Goal: Information Seeking & Learning: Learn about a topic

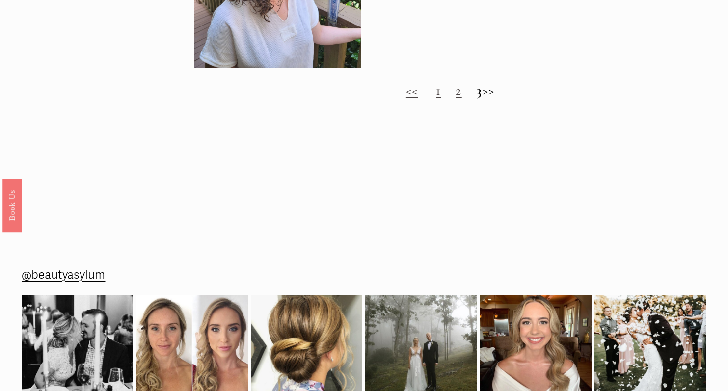
scroll to position [717, 0]
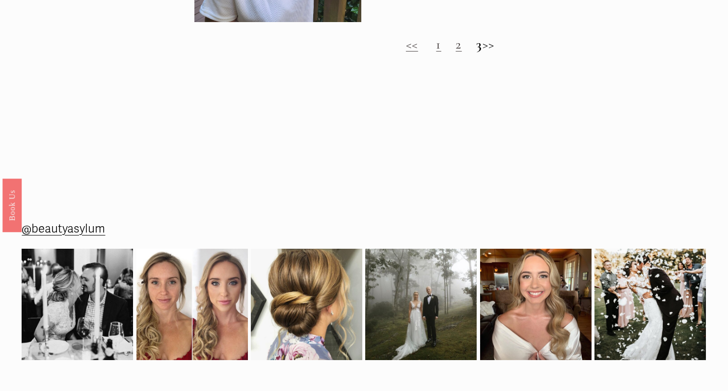
click at [435, 53] on h2 "<< 1 2 3 >>" at bounding box center [451, 45] width 512 height 16
click at [428, 53] on h2 "<< 1 2 3 >>" at bounding box center [451, 45] width 512 height 16
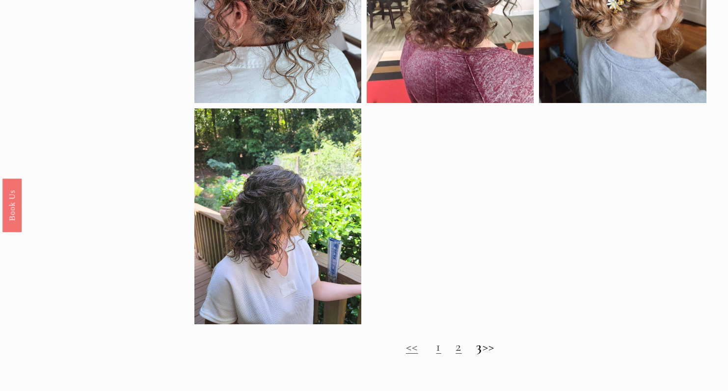
scroll to position [630, 0]
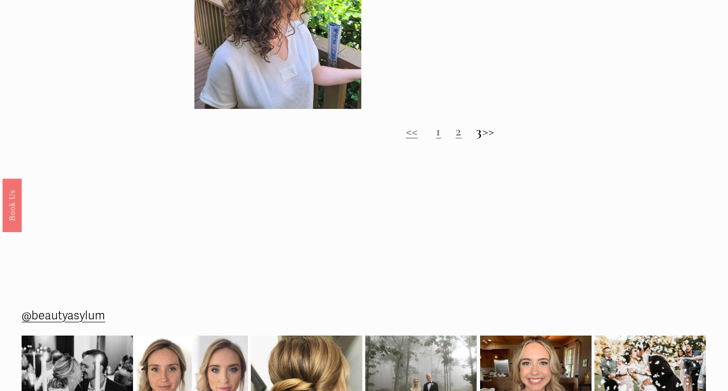
click at [456, 140] on link "2" at bounding box center [459, 131] width 6 height 16
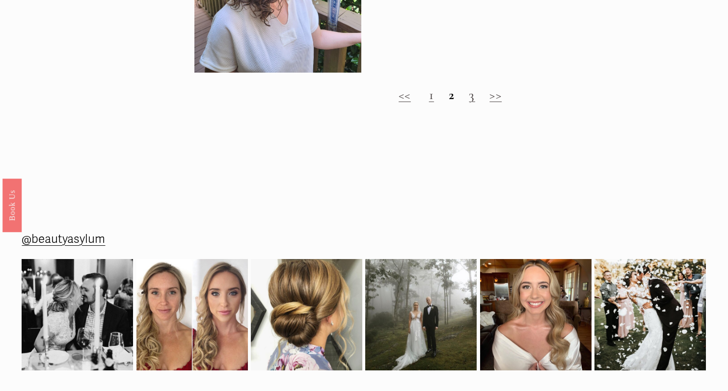
scroll to position [667, 0]
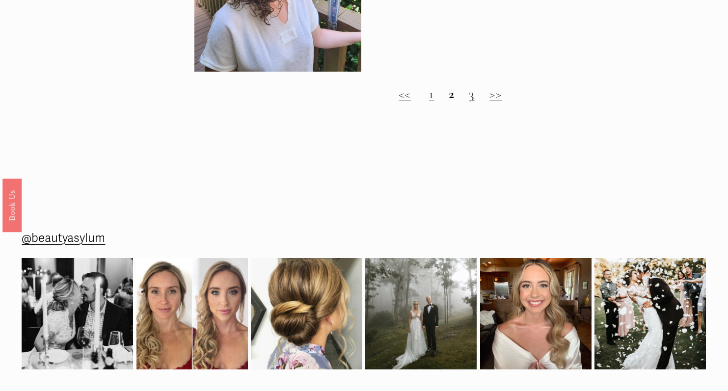
click at [428, 102] on h2 "<< 1 2 3 >>" at bounding box center [451, 94] width 512 height 16
click at [431, 102] on link "1" at bounding box center [431, 94] width 5 height 16
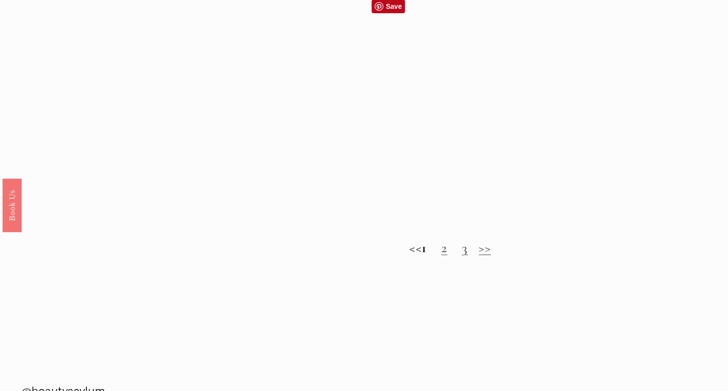
scroll to position [754, 0]
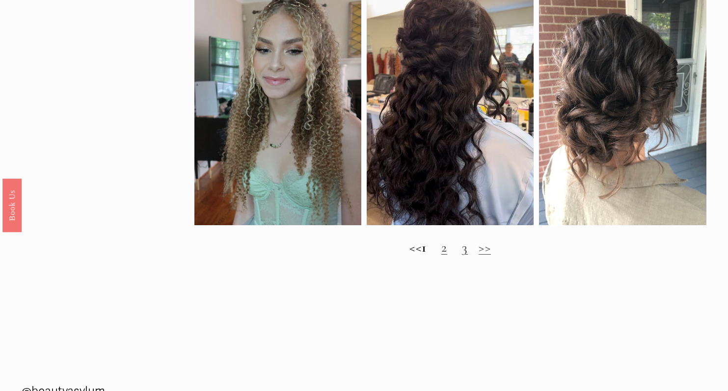
click at [447, 256] on link "2" at bounding box center [445, 248] width 6 height 16
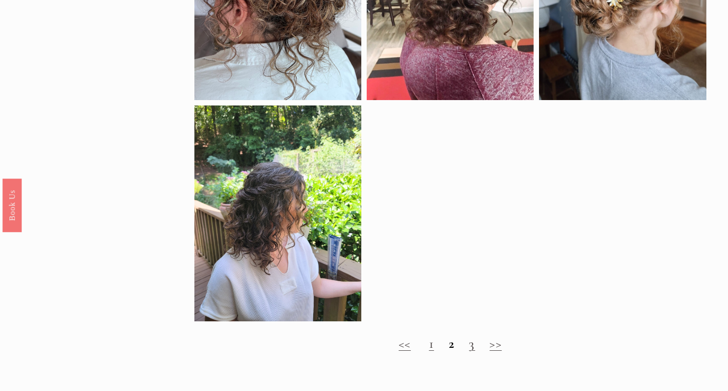
scroll to position [396, 0]
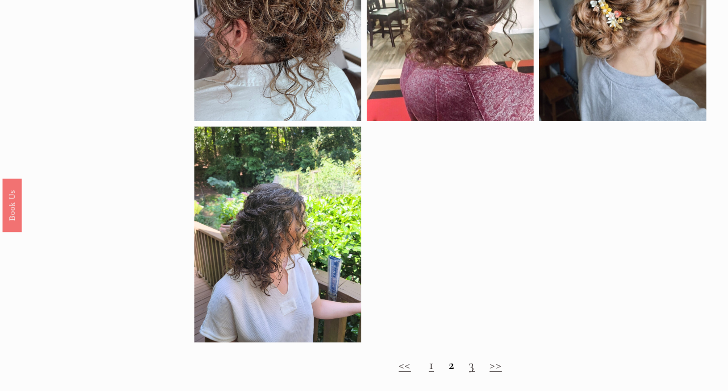
click at [470, 373] on h2 "<< 1 2 3 >>" at bounding box center [451, 366] width 512 height 16
click at [475, 372] on link "3" at bounding box center [472, 365] width 6 height 16
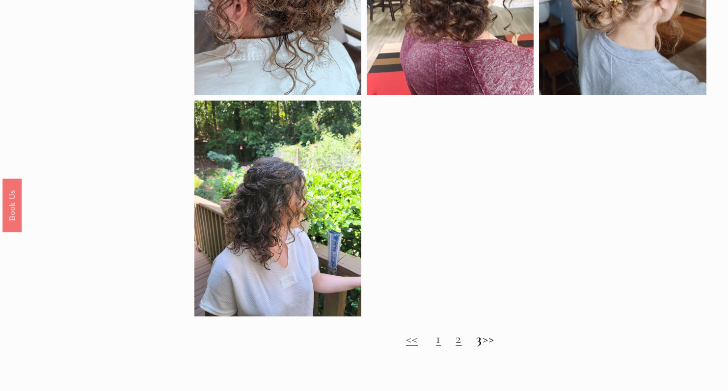
scroll to position [438, 0]
